Goal: Task Accomplishment & Management: Use online tool/utility

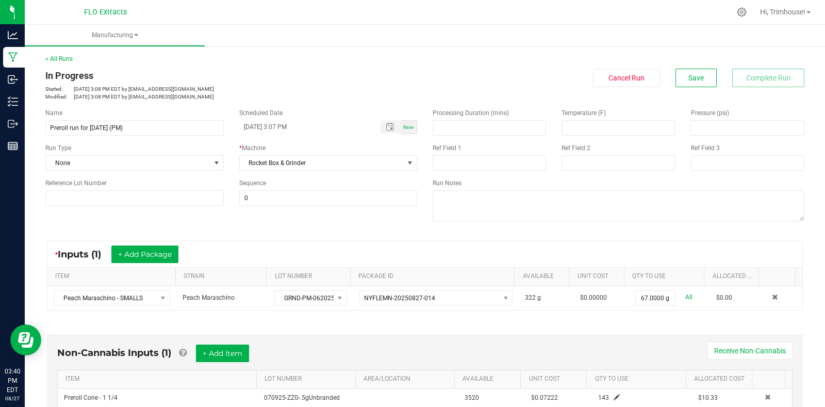
scroll to position [221, 0]
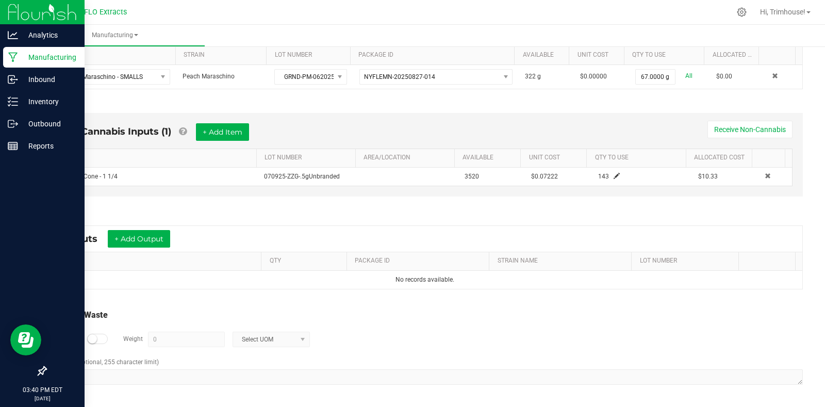
click at [42, 53] on p "Manufacturing" at bounding box center [49, 57] width 62 height 12
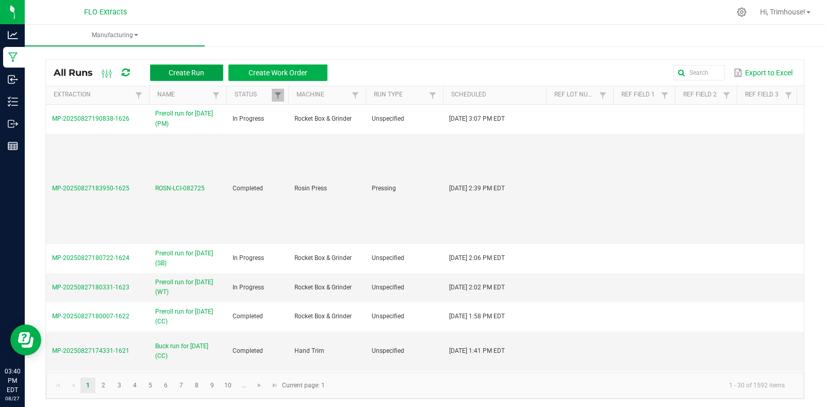
click at [186, 71] on span "Create Run" at bounding box center [187, 73] width 36 height 8
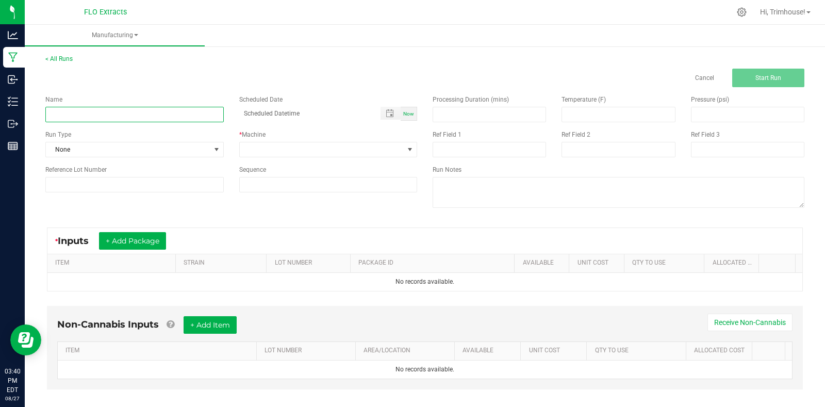
click at [142, 117] on input at bounding box center [134, 114] width 178 height 15
type input "P"
click at [696, 77] on link "Cancel" at bounding box center [704, 78] width 19 height 9
